Goal: Information Seeking & Learning: Understand process/instructions

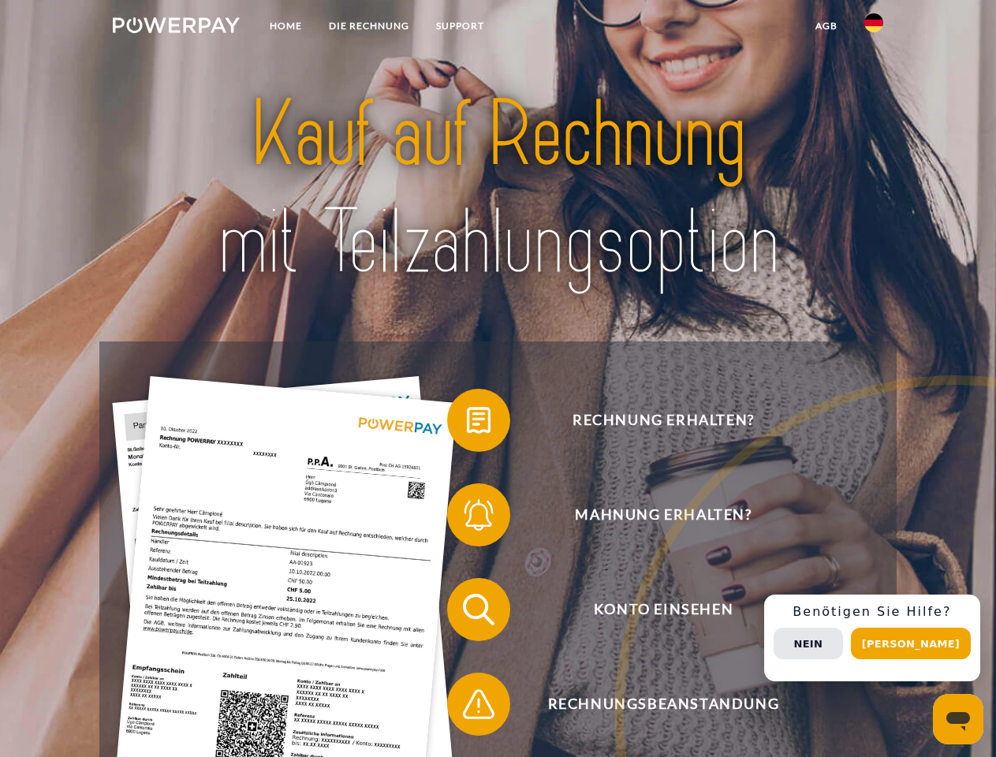
click at [176, 28] on img at bounding box center [176, 25] width 127 height 16
click at [874, 28] on img at bounding box center [873, 22] width 19 height 19
click at [826, 26] on link "agb" at bounding box center [826, 26] width 49 height 28
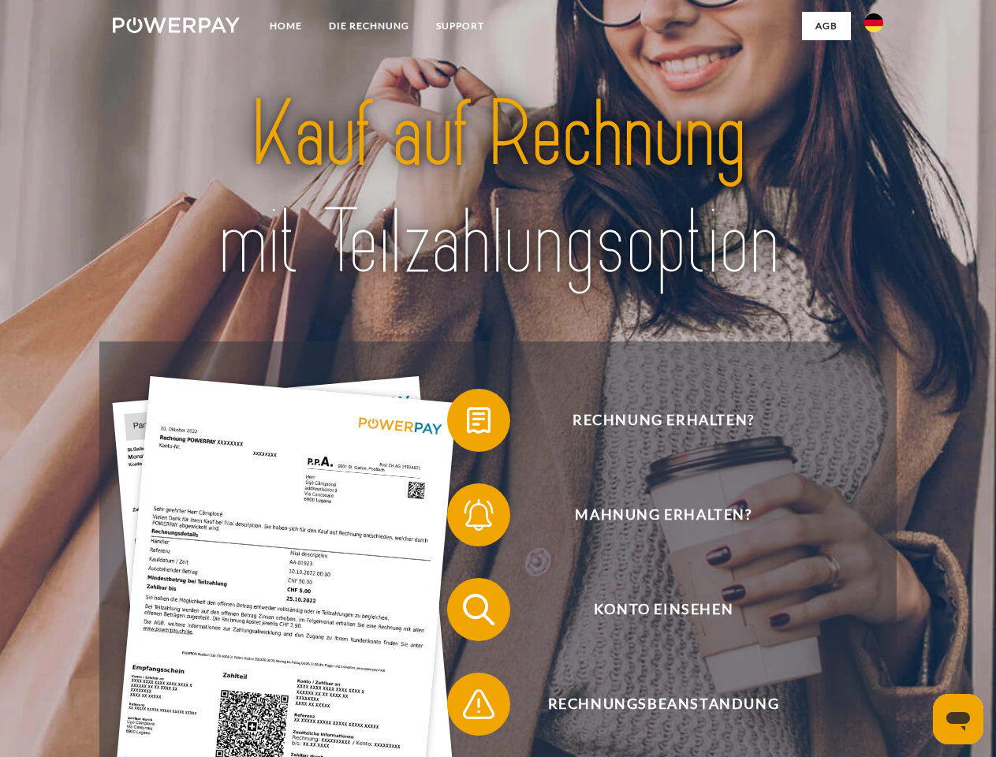
click at [467, 424] on span at bounding box center [455, 420] width 79 height 79
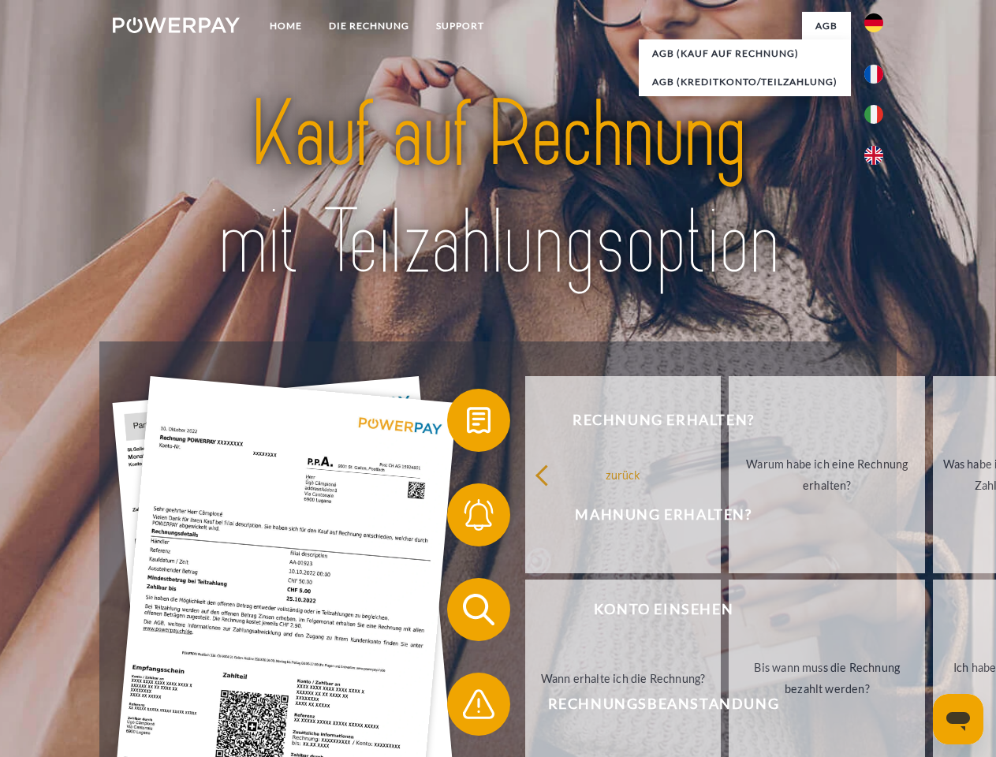
click at [467, 518] on span at bounding box center [455, 515] width 79 height 79
click at [729, 613] on link "Bis wann muss die Rechnung bezahlt werden?" at bounding box center [827, 678] width 196 height 197
click at [729, 707] on link "Bis wann muss die Rechnung bezahlt werden?" at bounding box center [827, 678] width 196 height 197
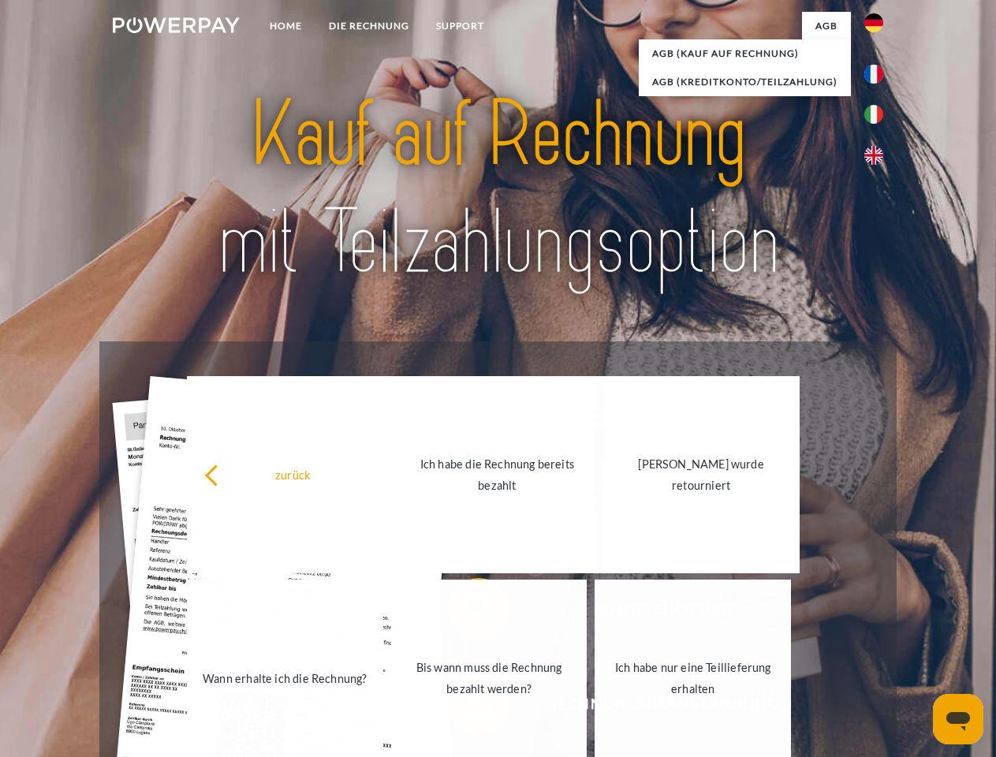
click at [878, 638] on div "Rechnung erhalten? Mahnung erhalten? Konto einsehen" at bounding box center [497, 657] width 797 height 631
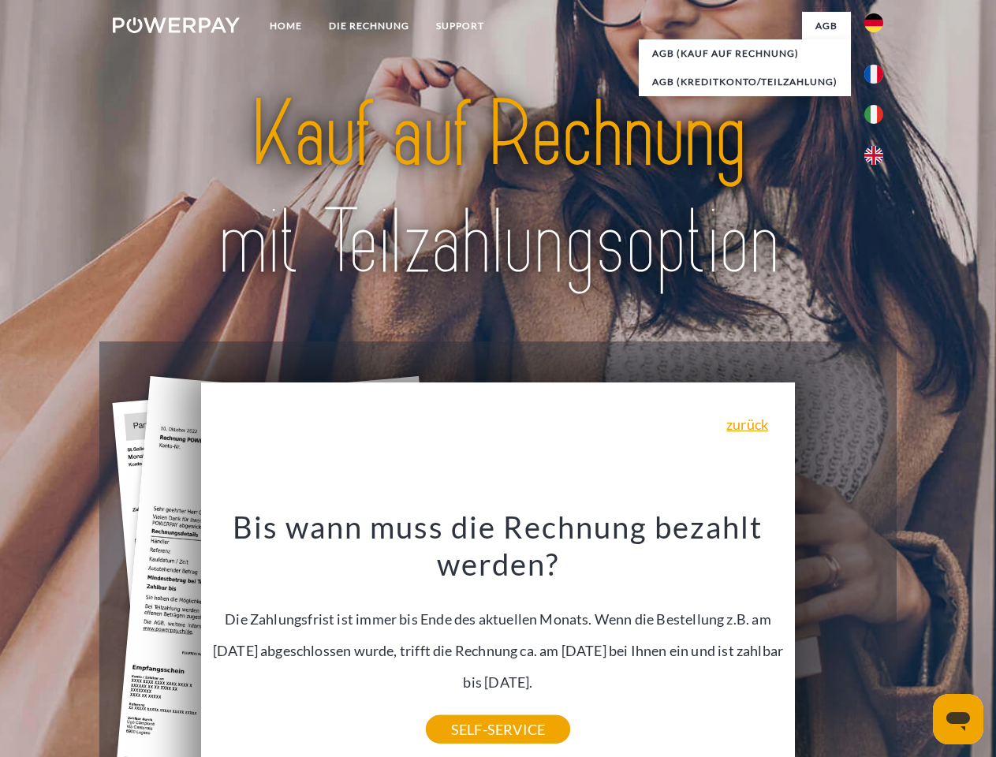
click at [839, 641] on span "Konto einsehen" at bounding box center [663, 609] width 386 height 63
click at [917, 644] on header "Home DIE RECHNUNG SUPPORT" at bounding box center [498, 544] width 996 height 1089
